Goal: Download file/media

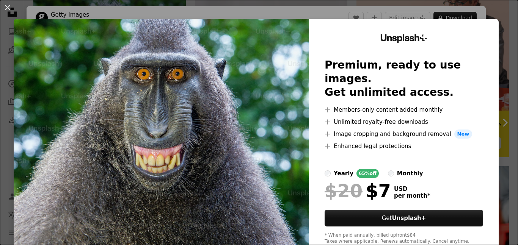
scroll to position [20, 0]
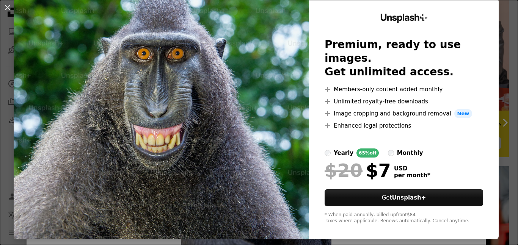
click at [312, 244] on div "An X shape Unsplash+ Premium, ready to use images. Get unlimited access. A plus…" at bounding box center [259, 122] width 518 height 245
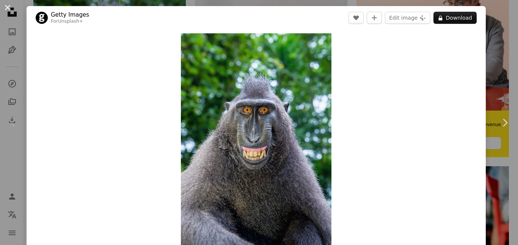
click at [8, 3] on button "An X shape" at bounding box center [7, 7] width 9 height 9
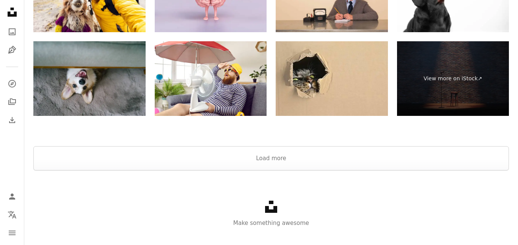
scroll to position [1777, 0]
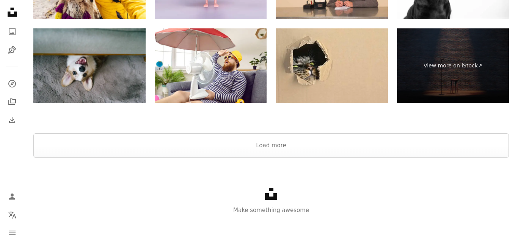
click at [239, 132] on div at bounding box center [271, 124] width 494 height 18
click at [245, 141] on button "Load more" at bounding box center [270, 145] width 475 height 24
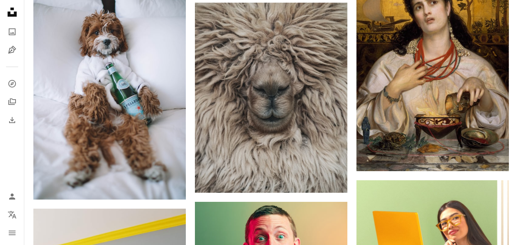
scroll to position [3110, 0]
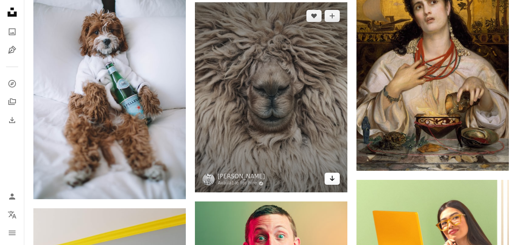
click at [328, 179] on link "Arrow pointing down" at bounding box center [332, 179] width 15 height 12
